Goal: Task Accomplishment & Management: Manage account settings

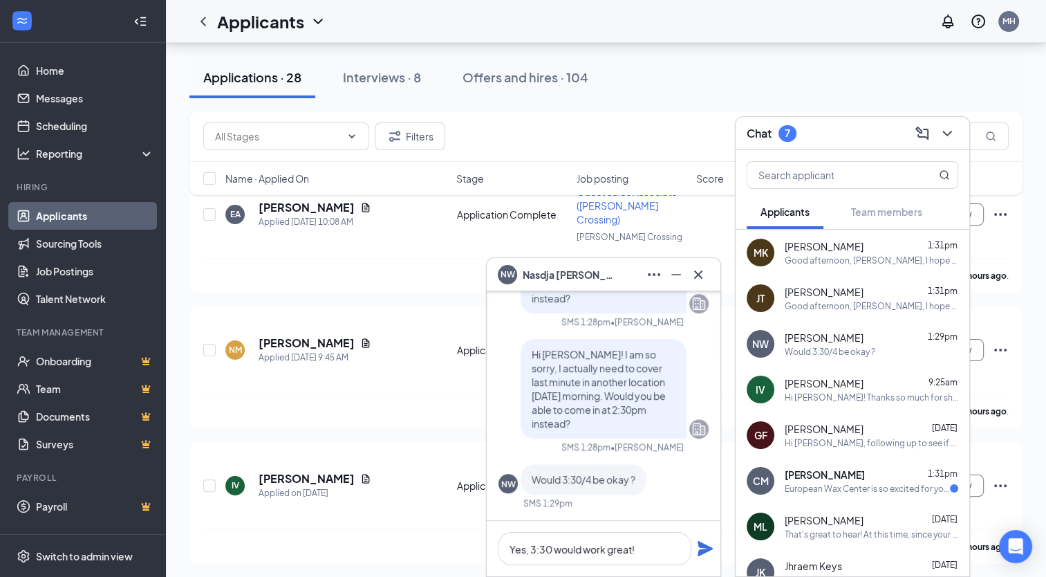
type textarea "Yes, 3:30 would work great!"
click at [697, 545] on icon "Plane" at bounding box center [705, 548] width 17 height 17
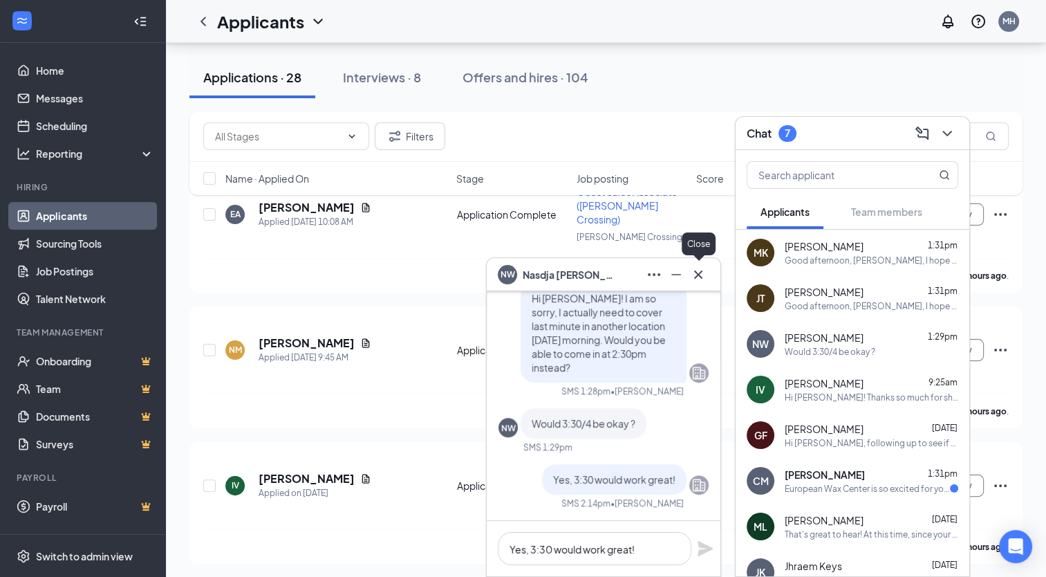
click at [699, 275] on icon "Cross" at bounding box center [698, 274] width 8 height 8
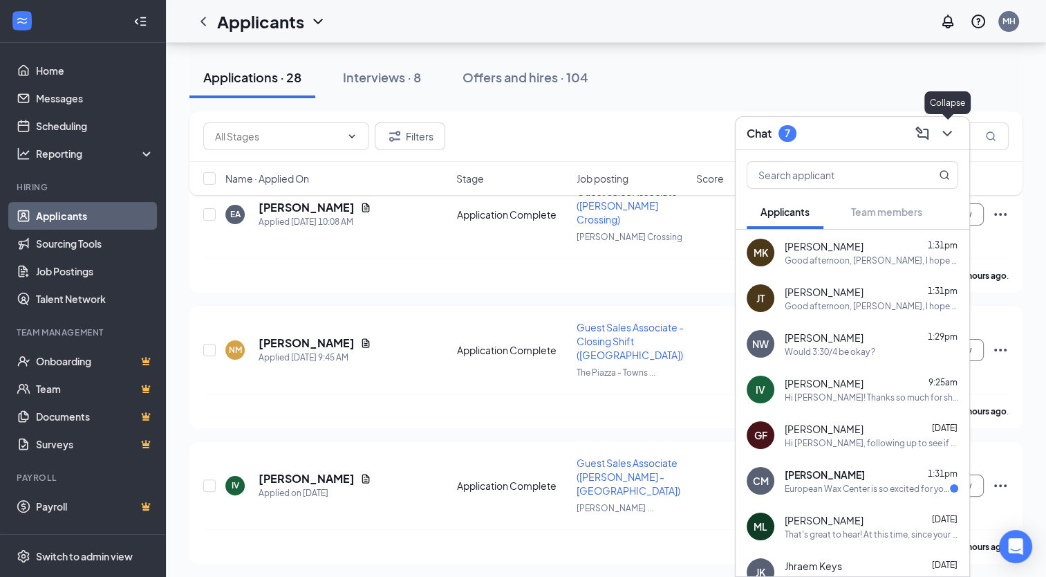
click at [952, 132] on icon "ChevronDown" at bounding box center [947, 133] width 17 height 17
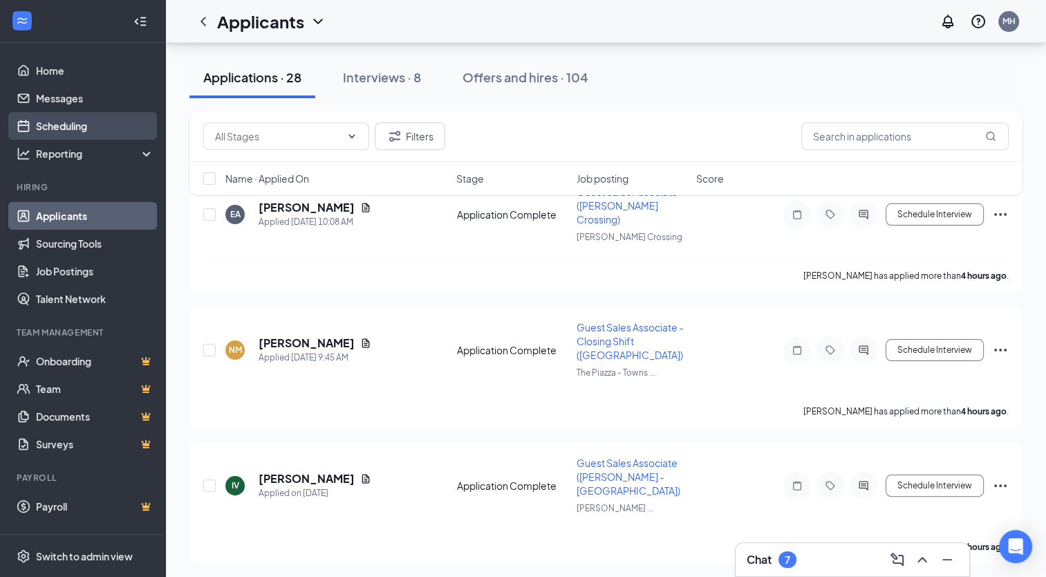
click at [69, 129] on link "Scheduling" at bounding box center [95, 126] width 118 height 28
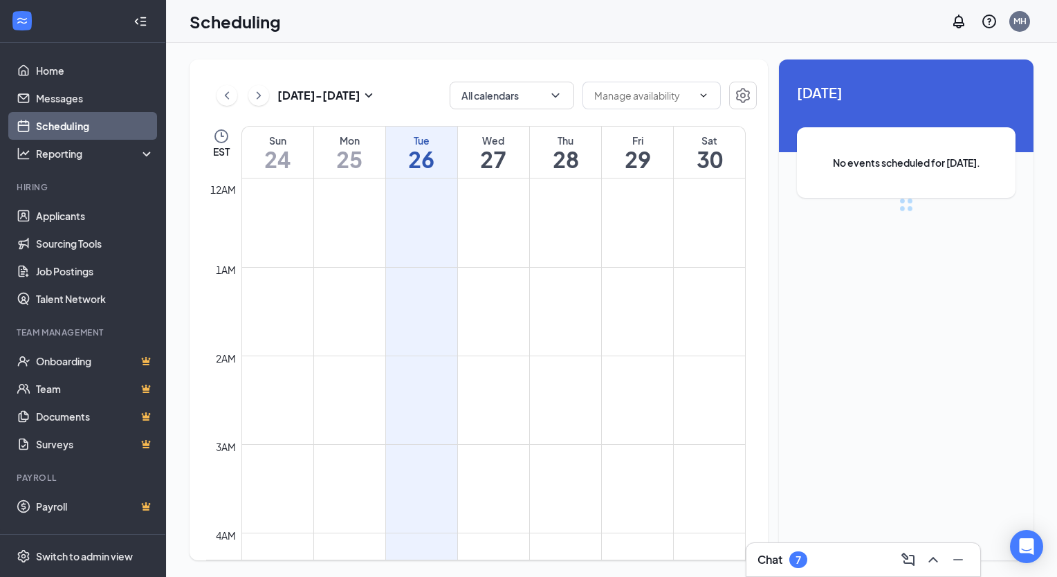
scroll to position [680, 0]
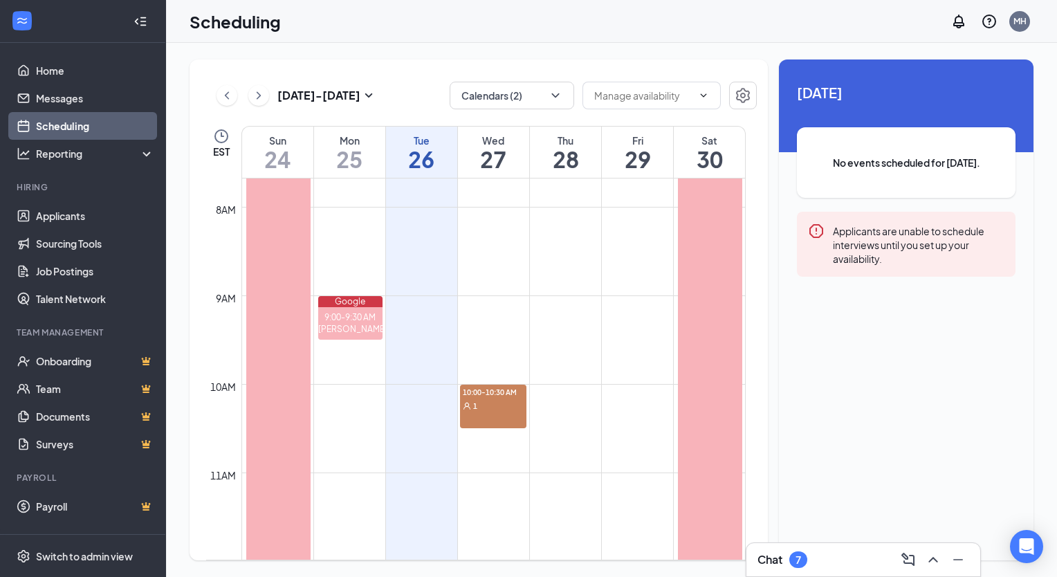
click at [495, 414] on div "10:00-10:30 AM 1" at bounding box center [493, 407] width 67 height 44
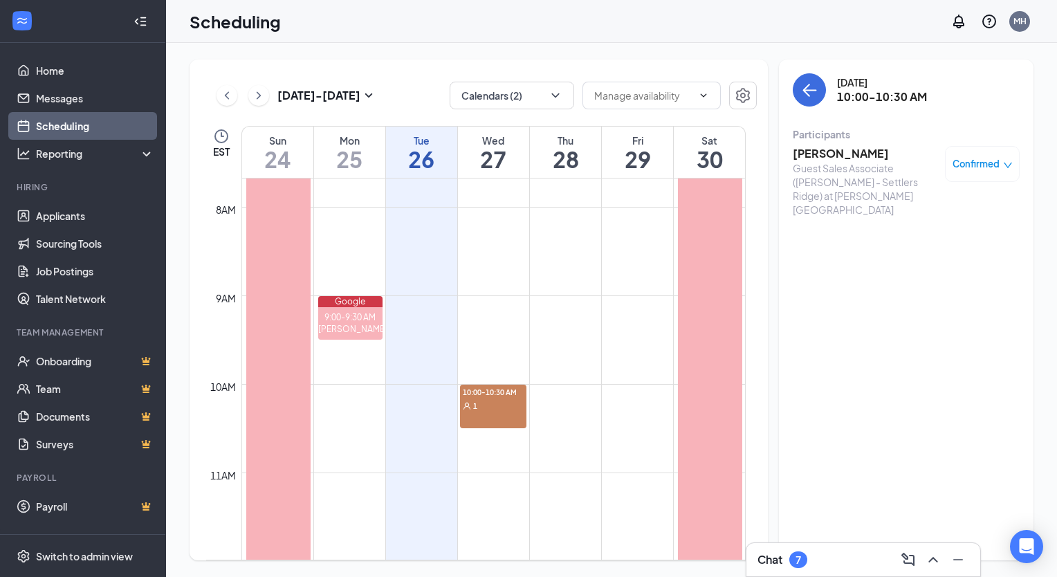
click at [845, 155] on h3 "[PERSON_NAME]" at bounding box center [865, 153] width 145 height 15
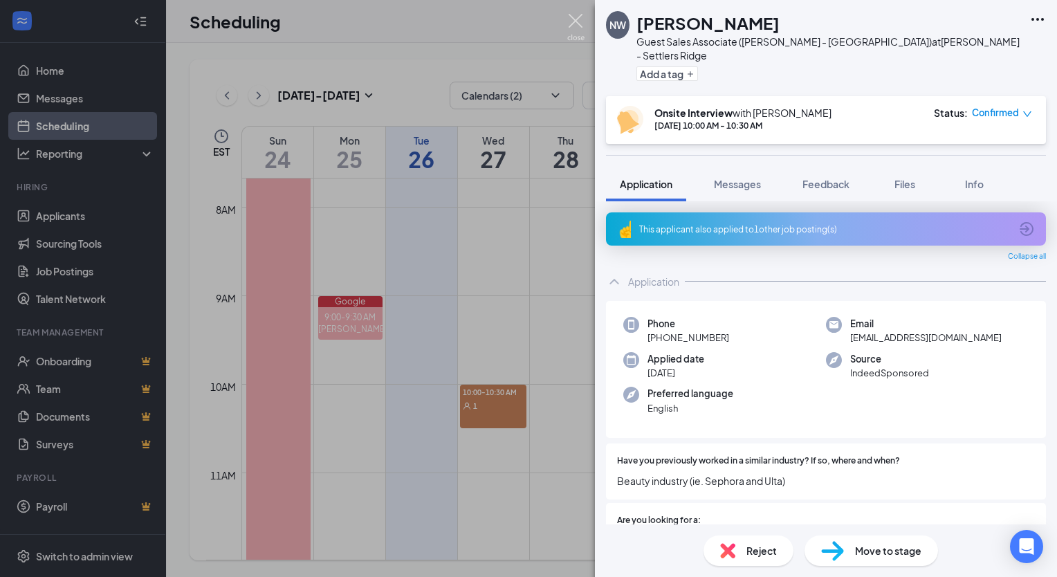
click at [578, 26] on img at bounding box center [575, 27] width 17 height 27
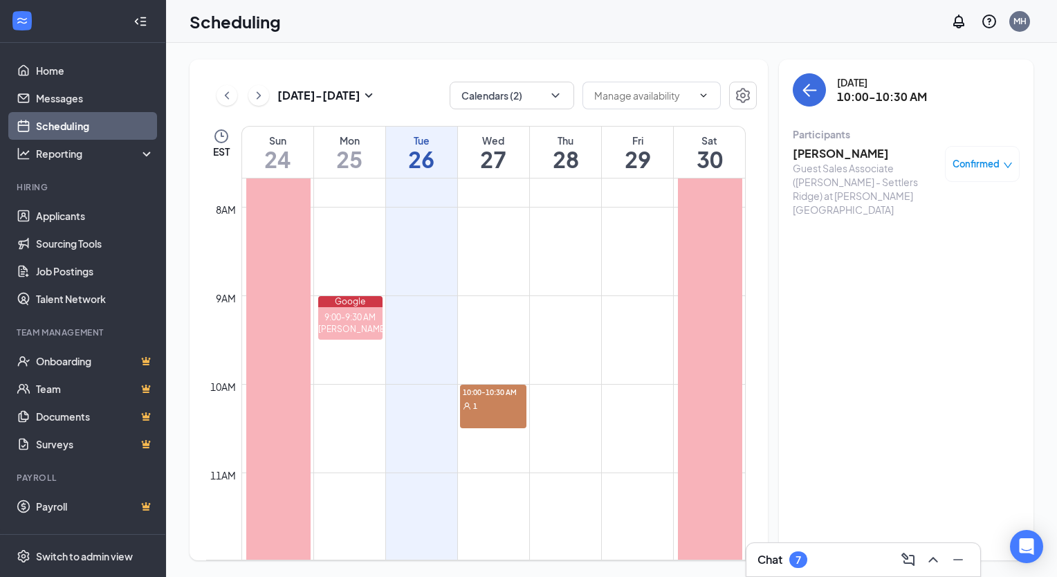
drag, startPoint x: 481, startPoint y: 419, endPoint x: 1009, endPoint y: 161, distance: 588.0
click at [1009, 161] on icon "down" at bounding box center [1008, 165] width 10 height 10
click at [966, 203] on span "Request Reschedule" at bounding box center [950, 203] width 95 height 15
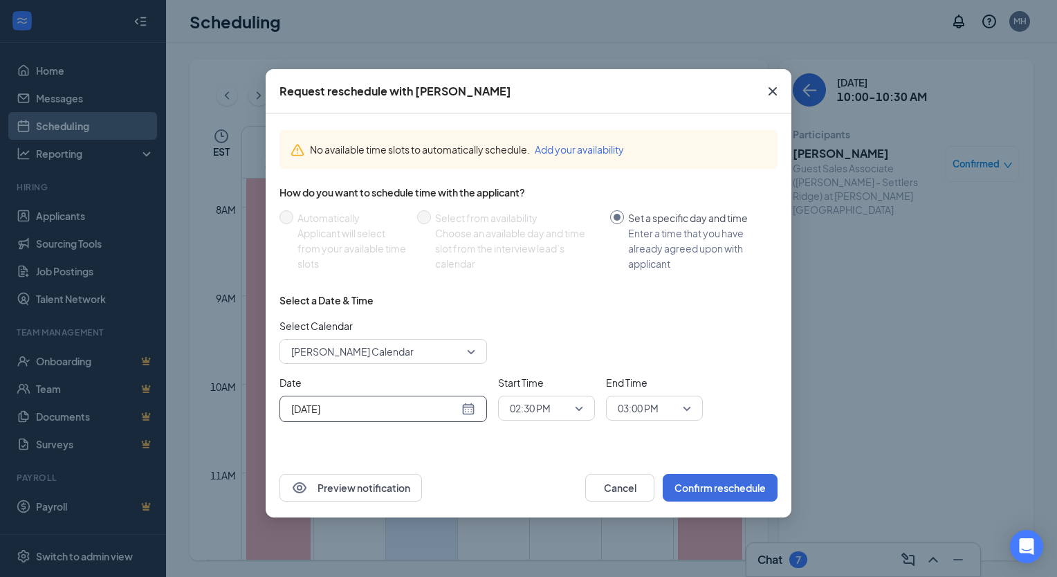
click at [468, 405] on div "[DATE]" at bounding box center [383, 408] width 184 height 15
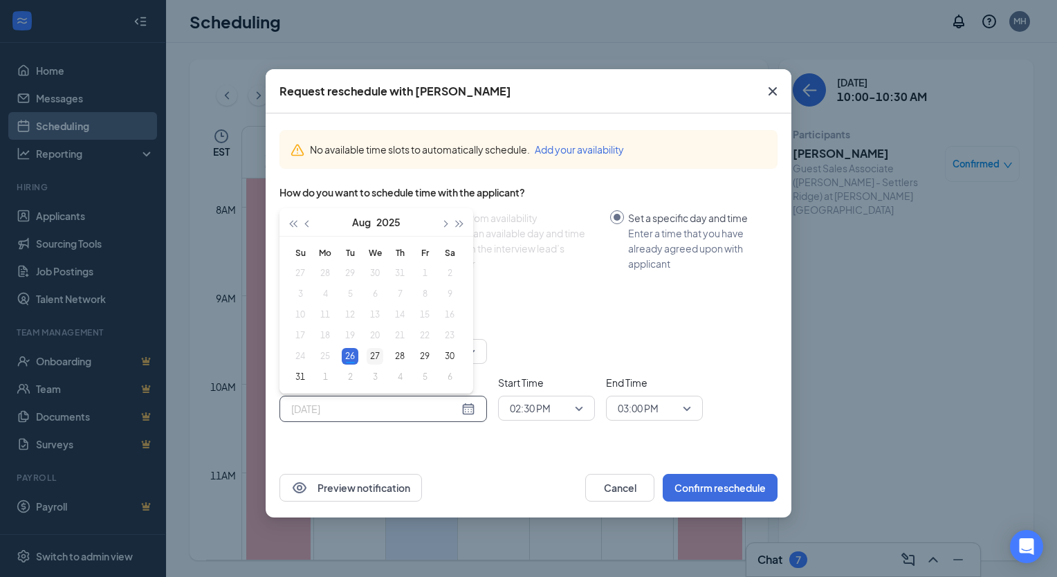
type input "[DATE]"
click at [369, 357] on div "27" at bounding box center [375, 356] width 17 height 17
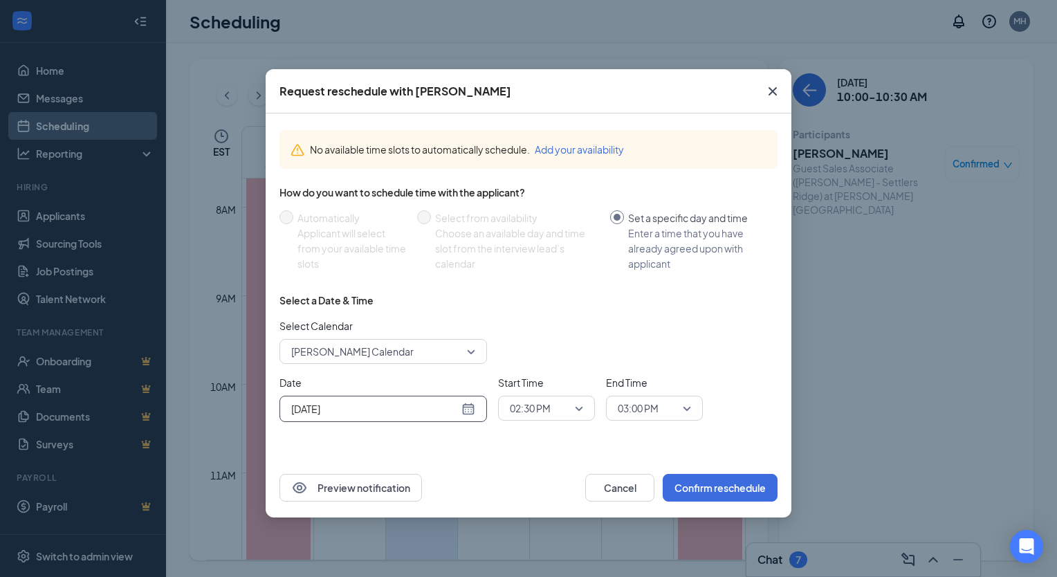
click at [587, 405] on div "02:30 PM" at bounding box center [546, 408] width 97 height 25
click at [528, 355] on span "03:30 PM" at bounding box center [529, 351] width 41 height 15
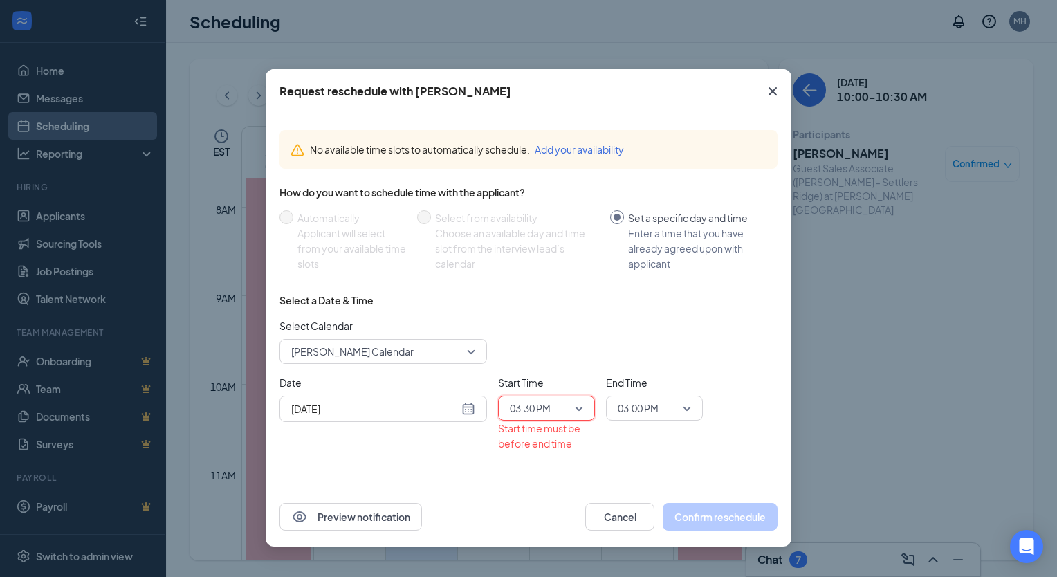
click at [683, 412] on span "03:00 PM" at bounding box center [654, 408] width 73 height 21
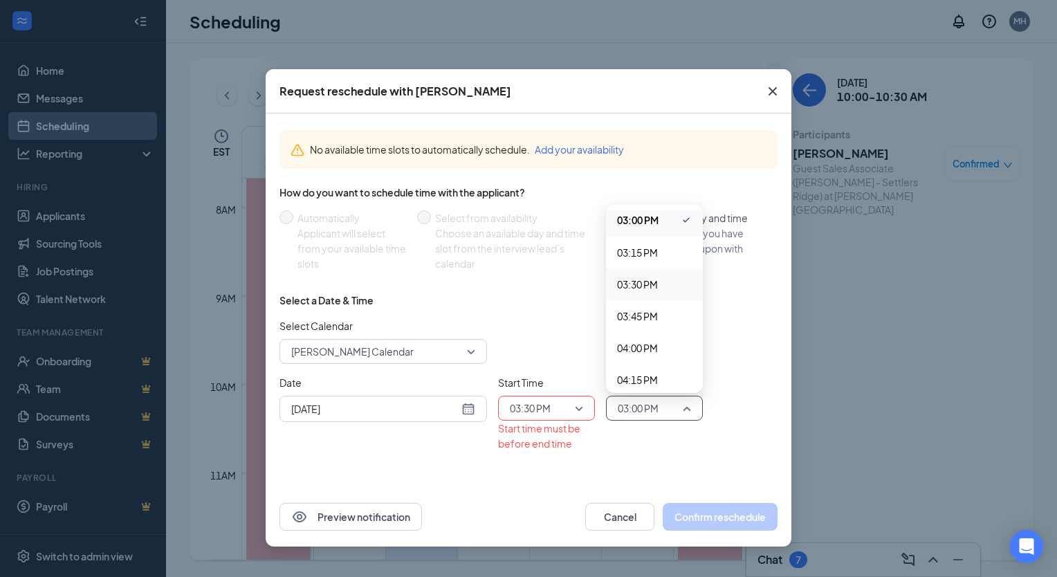
scroll to position [1928, 0]
click at [634, 335] on span "04:00 PM" at bounding box center [637, 336] width 41 height 15
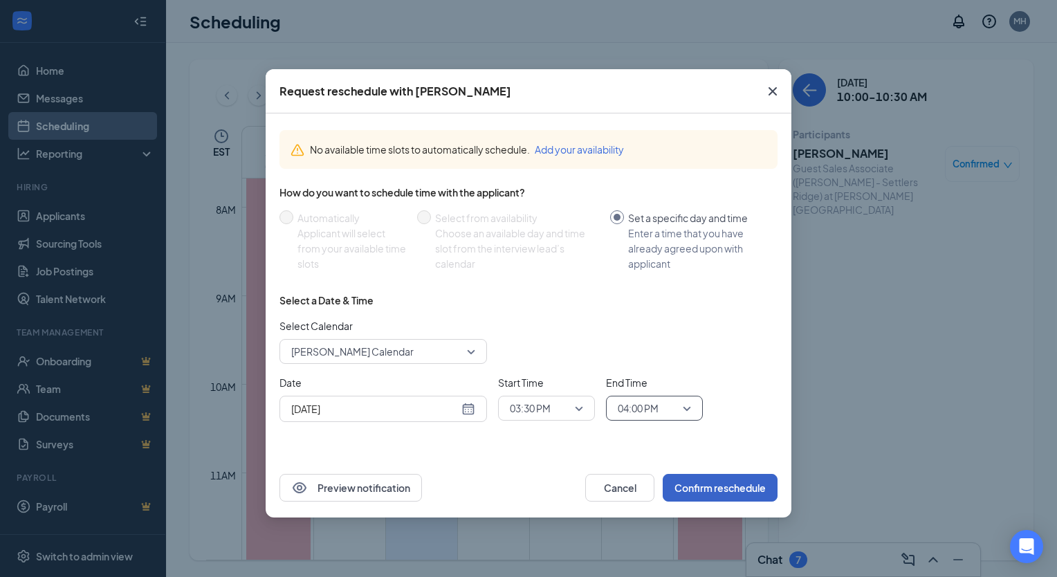
click at [720, 481] on button "Confirm reschedule" at bounding box center [720, 488] width 115 height 28
